Goal: Transaction & Acquisition: Purchase product/service

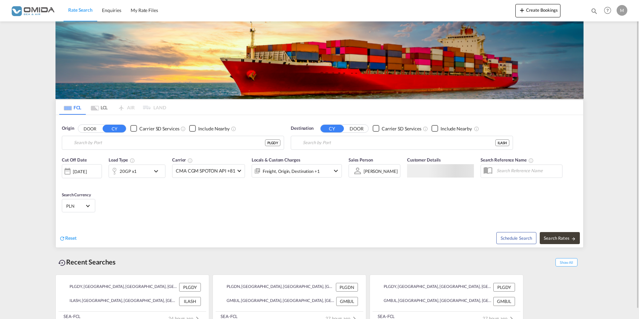
type input "[GEOGRAPHIC_DATA], PLGDY"
type input "Ashdod, ILASH"
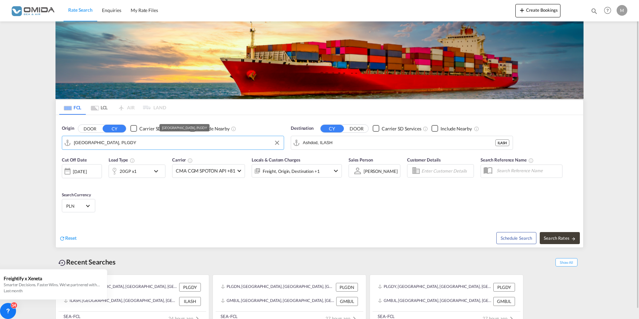
click at [117, 145] on input "[GEOGRAPHIC_DATA], PLGDY" at bounding box center [177, 143] width 206 height 10
click at [99, 162] on div "Gdansk [GEOGRAPHIC_DATA] PLGDN" at bounding box center [125, 161] width 127 height 20
type input "Gdansk, PLGDN"
click at [339, 143] on input "Ashdod, ILASH" at bounding box center [406, 143] width 206 height 10
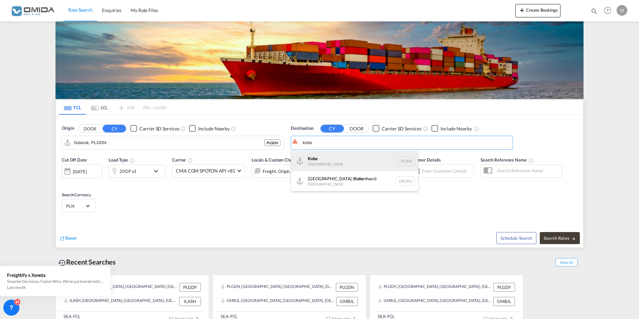
click at [329, 160] on div "Kobe [GEOGRAPHIC_DATA] JPUKB" at bounding box center [354, 161] width 127 height 20
type input "Kobe, JPUKB"
click at [156, 171] on md-icon "icon-chevron-down" at bounding box center [157, 171] width 11 height 8
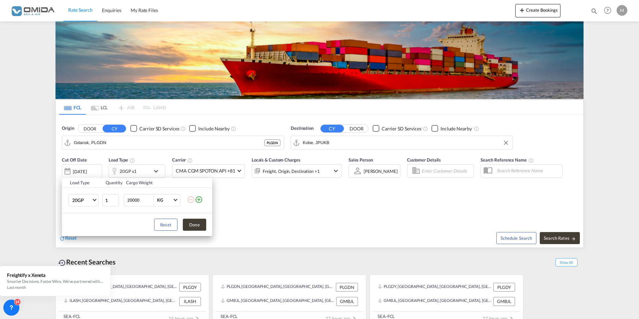
click at [198, 197] on md-icon "icon-plus-circle-outline" at bounding box center [199, 199] width 8 height 8
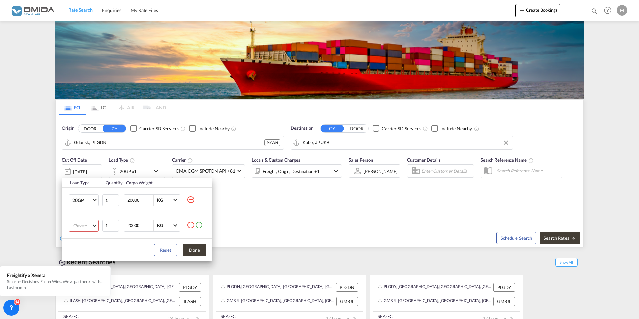
click at [95, 224] on md-select "Choose 20GP 40GP 40HC 45HC 20RE 40RE 40HR 20OT 40OT 20FR 40FR 40NR 20NR 45S 20T…" at bounding box center [83, 226] width 30 height 12
click at [82, 258] on div "40HC" at bounding box center [78, 258] width 12 height 6
drag, startPoint x: 142, startPoint y: 227, endPoint x: 106, endPoint y: 223, distance: 36.3
click at [106, 223] on tr "40HC 1 20000 KG KG" at bounding box center [137, 225] width 150 height 25
type input "24000"
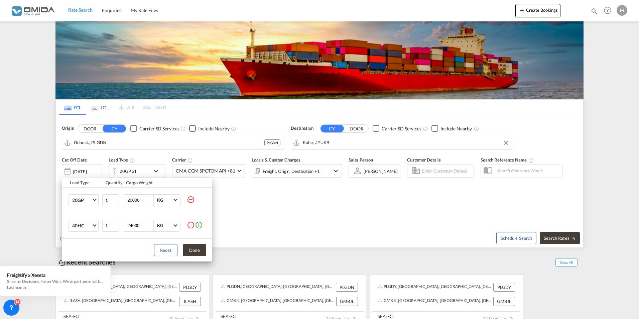
click at [284, 233] on div "Load Type Quantity Cargo Weight 20GP 20GP 40GP 40HC 45HC 20RE 40RE 40HR 20OT 40…" at bounding box center [319, 159] width 639 height 319
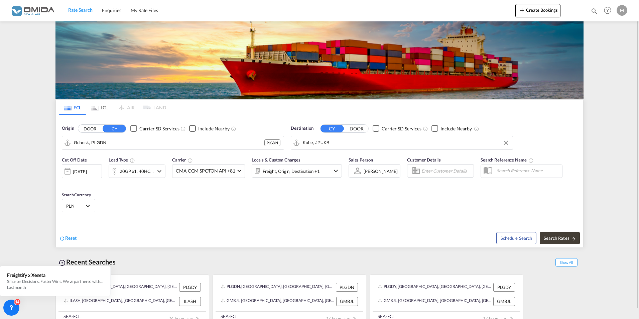
click at [158, 170] on md-icon "icon-chevron-down" at bounding box center [159, 171] width 8 height 8
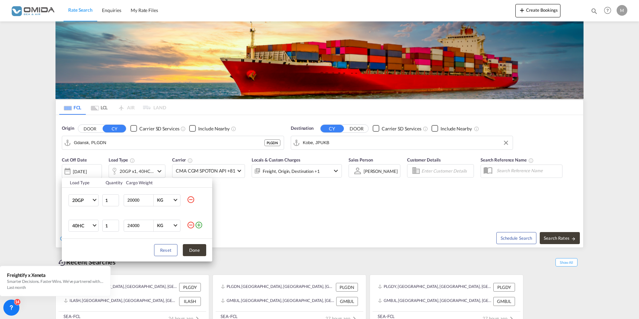
click at [193, 197] on md-icon "icon-minus-circle-outline" at bounding box center [191, 199] width 8 height 8
type input "24000"
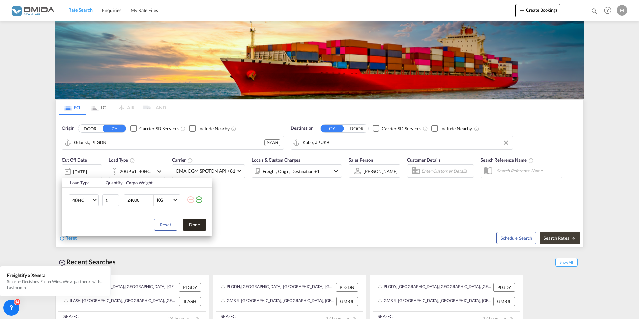
click at [198, 225] on button "Done" at bounding box center [194, 225] width 23 height 12
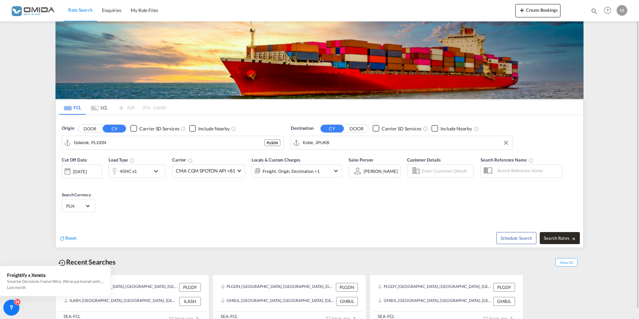
click at [561, 238] on span "Search Rates" at bounding box center [560, 237] width 32 height 5
type input "PLGDN to JPUKB / [DATE]"
